Goal: Transaction & Acquisition: Subscribe to service/newsletter

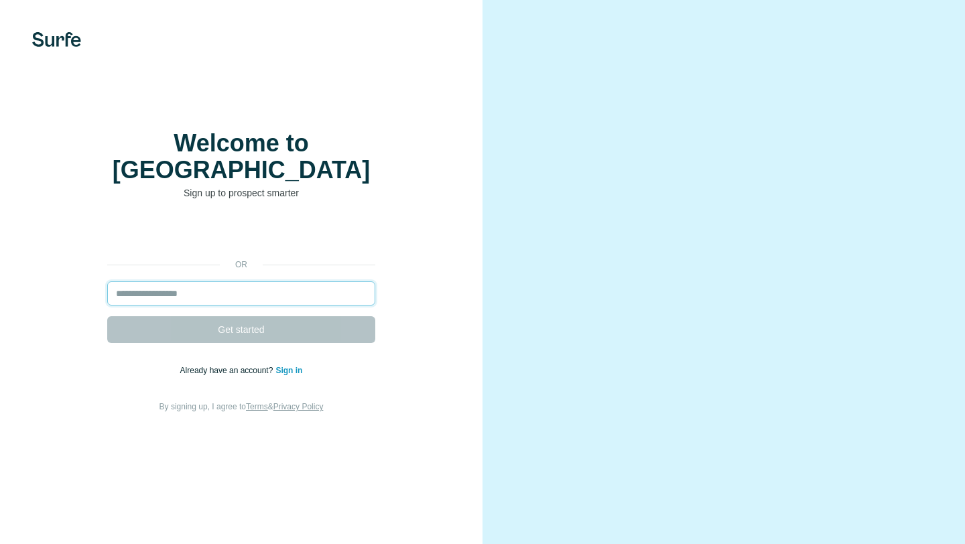
click at [255, 282] on input "email" at bounding box center [241, 294] width 268 height 24
click at [282, 366] on link "Sign in" at bounding box center [289, 370] width 27 height 9
click at [291, 366] on link "Sign in" at bounding box center [289, 370] width 27 height 9
